Goal: Task Accomplishment & Management: Use online tool/utility

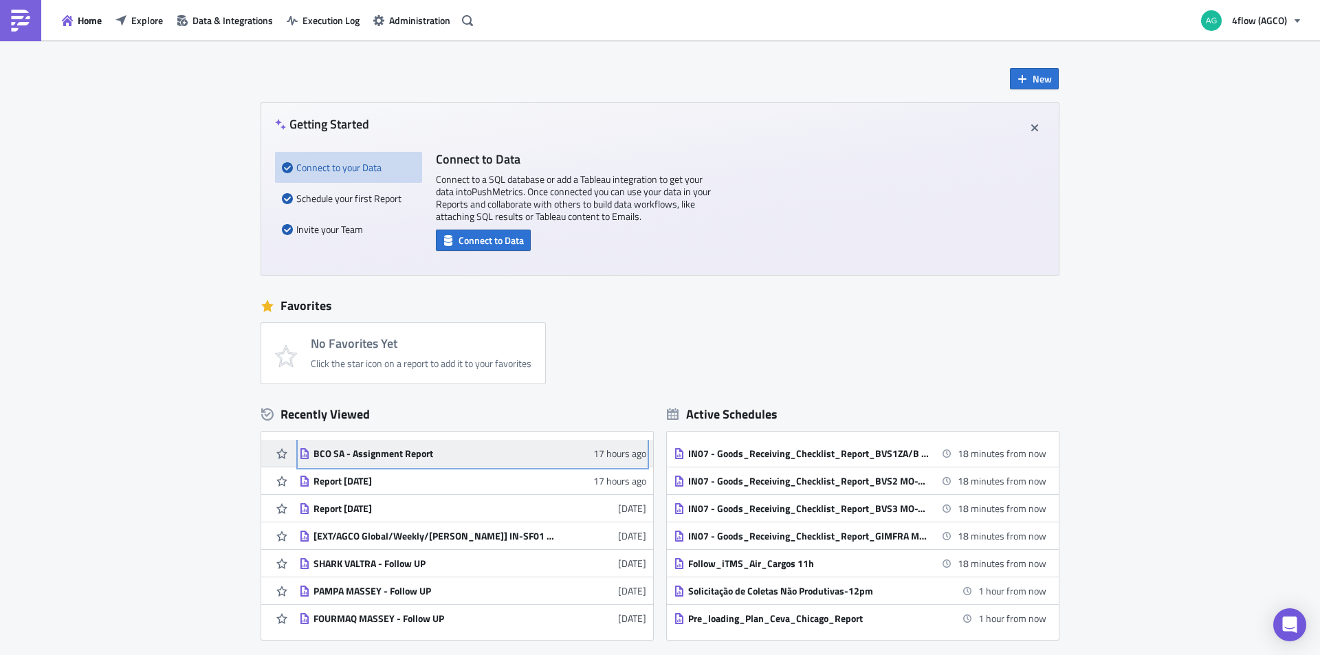
click at [366, 457] on div "BCO SA - Assignment Report" at bounding box center [434, 454] width 241 height 12
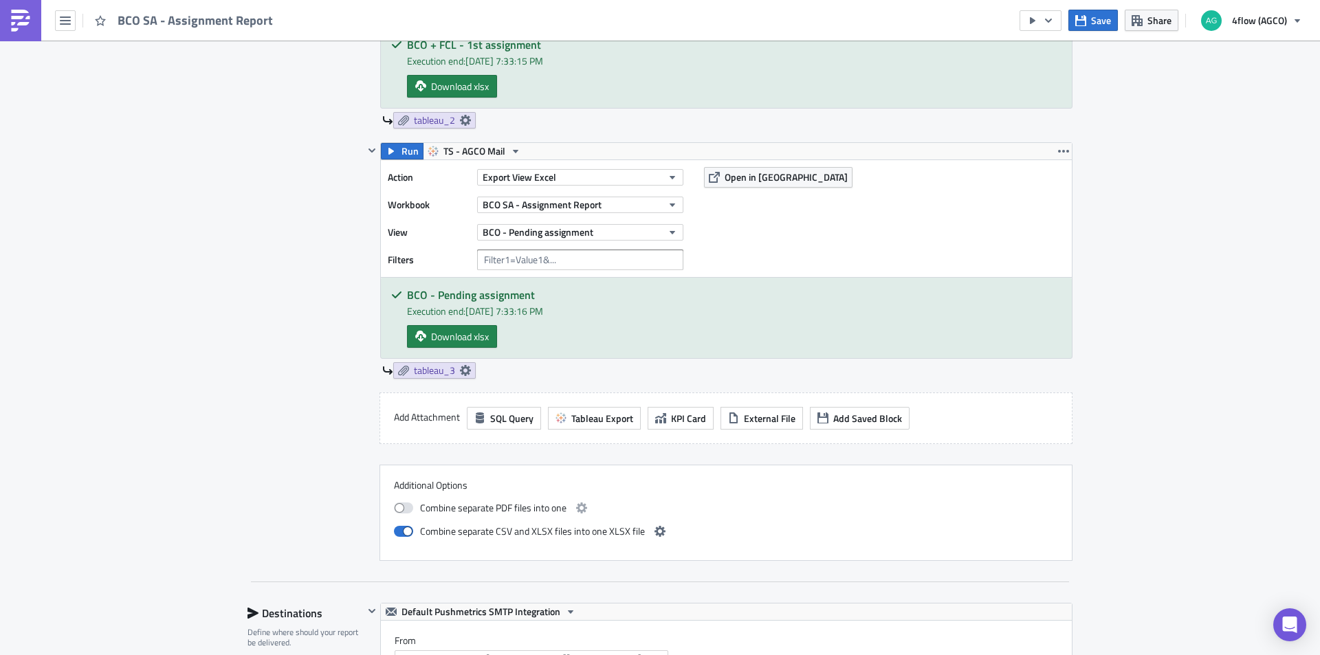
scroll to position [875, 0]
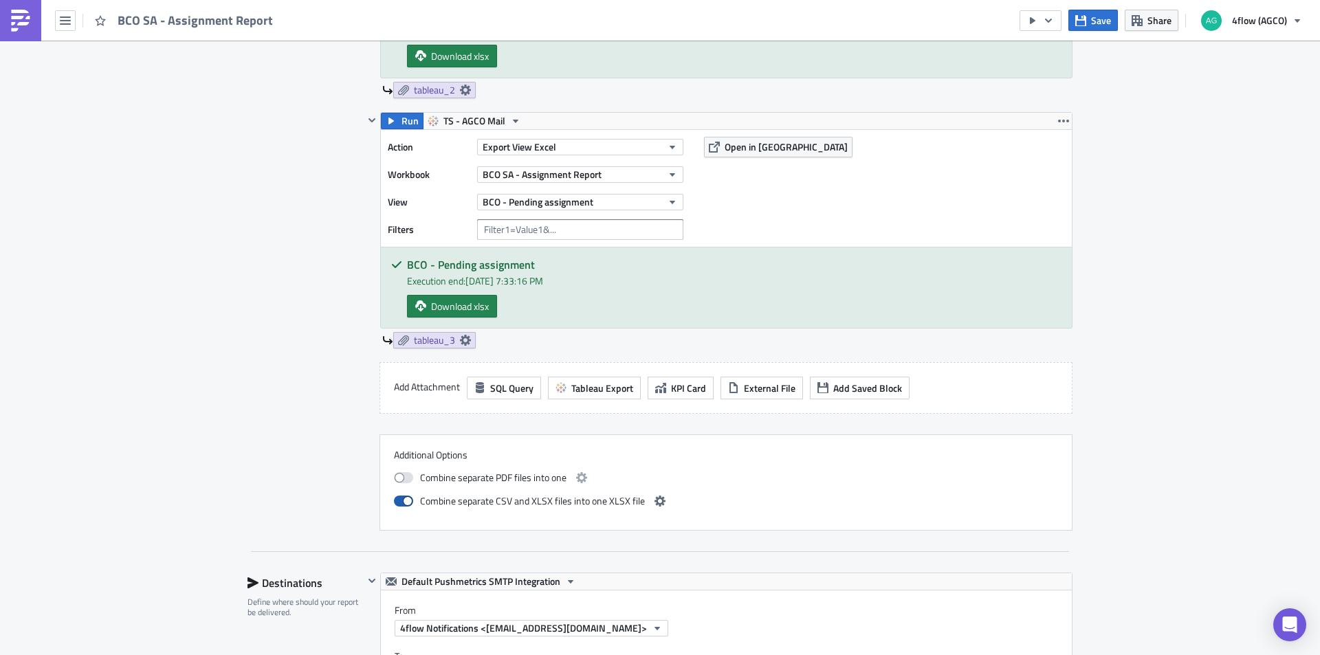
click at [402, 497] on span at bounding box center [403, 501] width 19 height 11
click at [402, 497] on input "checkbox" at bounding box center [401, 499] width 9 height 9
checkbox input "false"
click at [1102, 23] on span "Save" at bounding box center [1101, 20] width 20 height 14
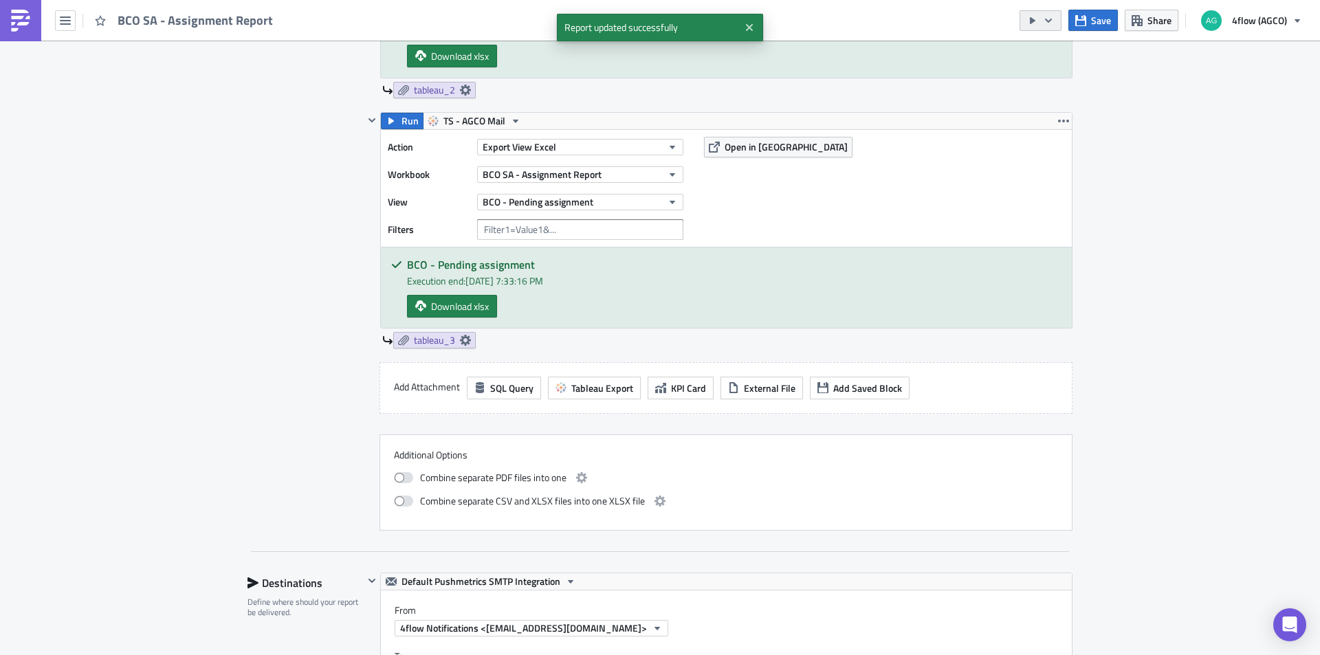
click at [1048, 19] on icon "button" at bounding box center [1048, 20] width 7 height 4
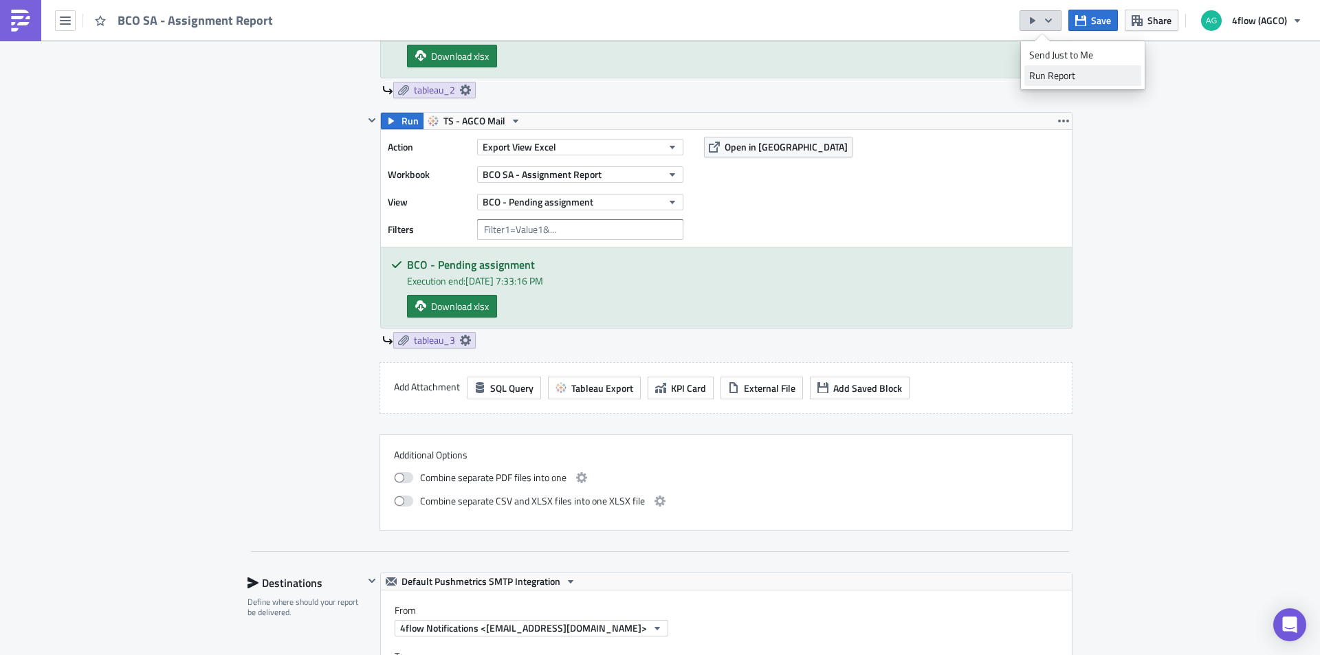
click at [1056, 78] on div "Run Report" at bounding box center [1082, 76] width 107 height 14
